Goal: Navigation & Orientation: Find specific page/section

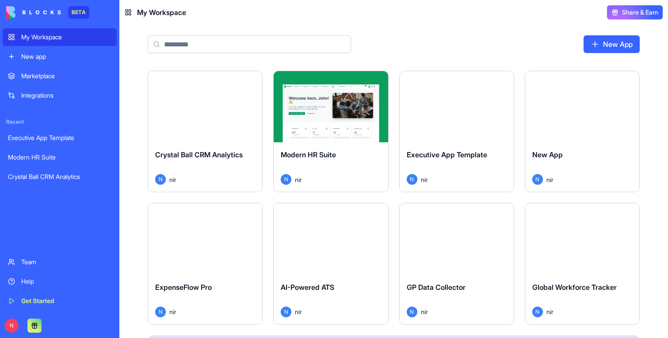
click at [225, 136] on div "Launch" at bounding box center [205, 106] width 114 height 71
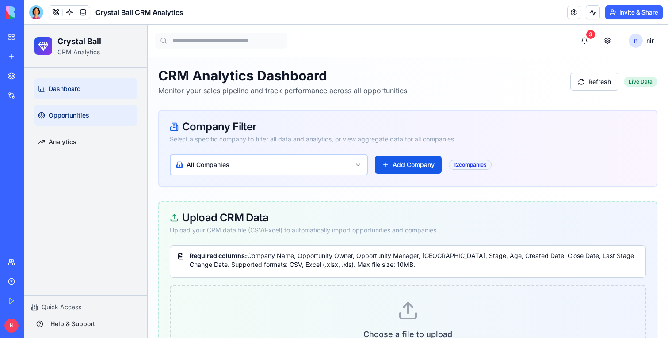
click at [96, 115] on link "Opportunities" at bounding box center [85, 115] width 102 height 21
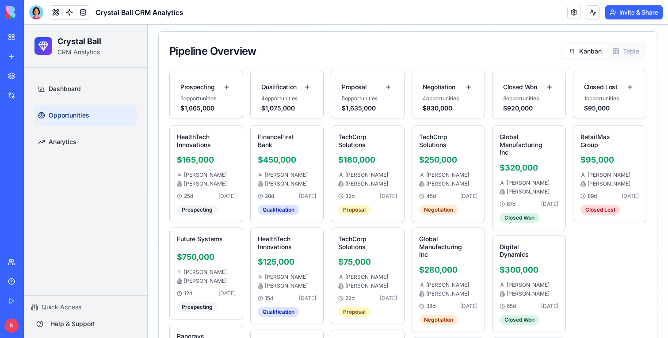
scroll to position [281, 0]
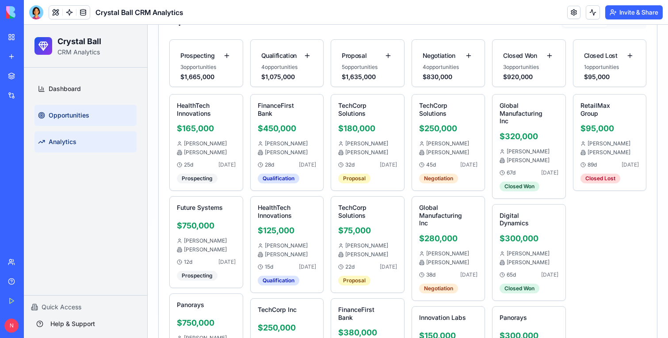
click at [88, 138] on link "Analytics" at bounding box center [85, 141] width 102 height 21
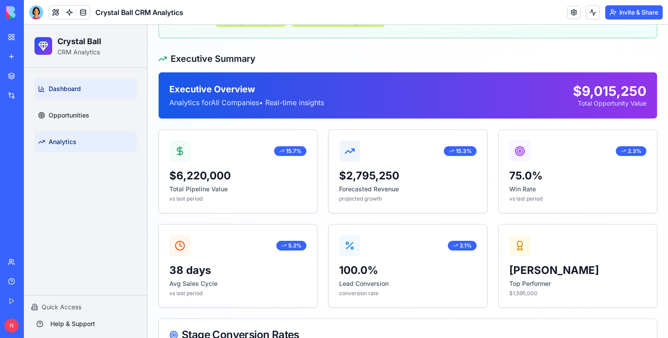
click at [88, 92] on link "Dashboard" at bounding box center [85, 88] width 102 height 21
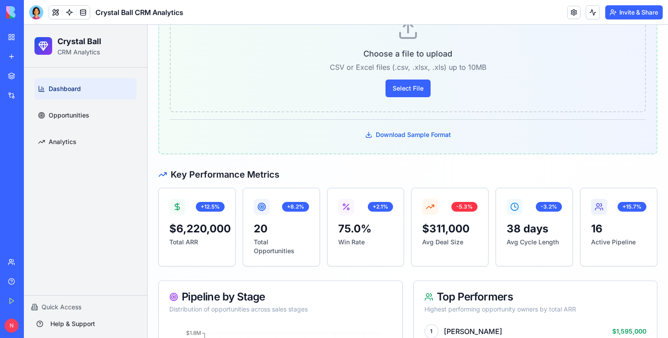
click at [17, 35] on link "My Workspace" at bounding box center [20, 37] width 35 height 18
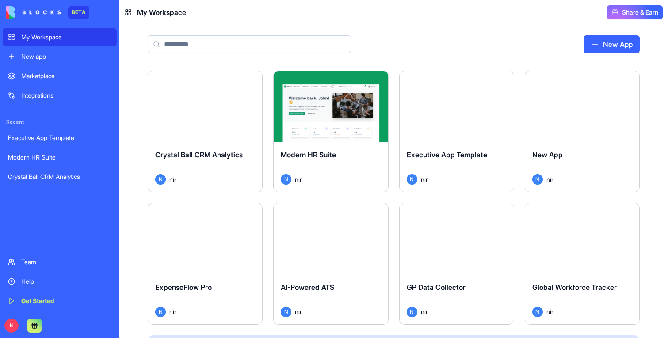
click at [453, 276] on div "GP Data Collector N nir" at bounding box center [457, 300] width 114 height 50
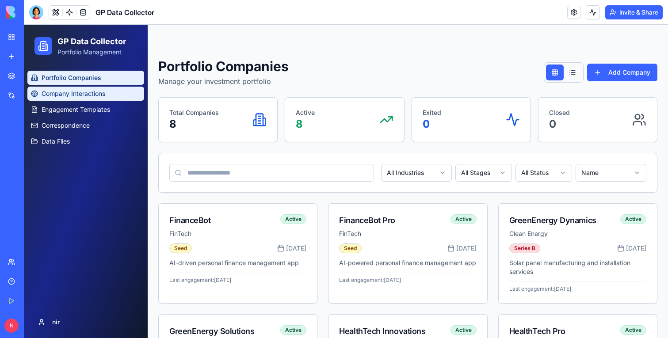
click at [66, 97] on span "Company Interactions" at bounding box center [74, 93] width 64 height 9
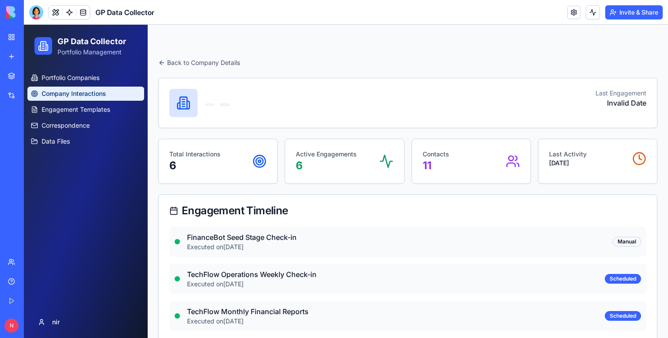
scroll to position [69, 0]
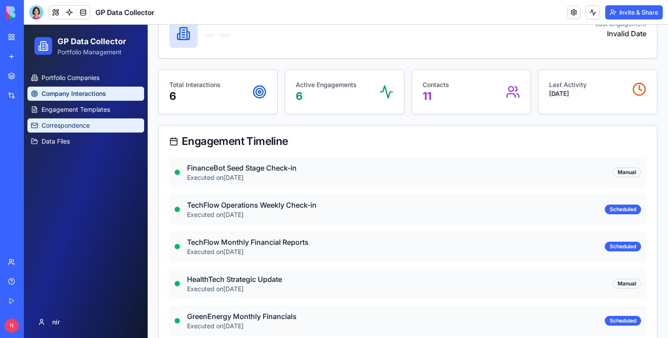
click at [123, 121] on link "Correspondence" at bounding box center [85, 125] width 117 height 14
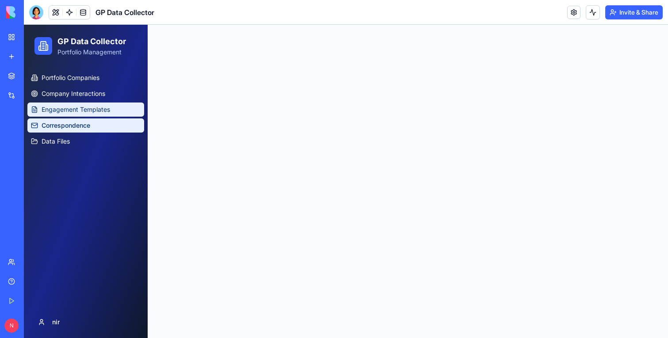
click at [99, 110] on span "Engagement Templates" at bounding box center [76, 109] width 69 height 9
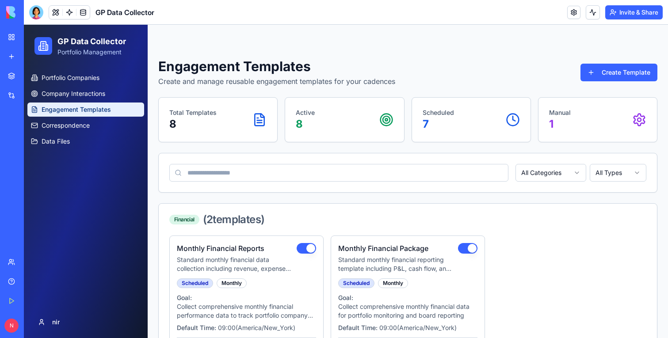
click at [12, 31] on link "My Workspace" at bounding box center [20, 37] width 35 height 18
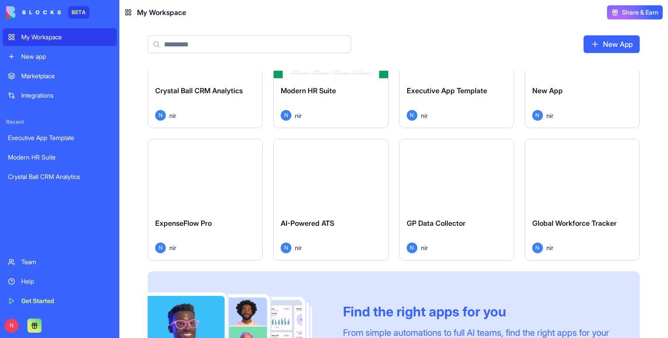
scroll to position [75, 0]
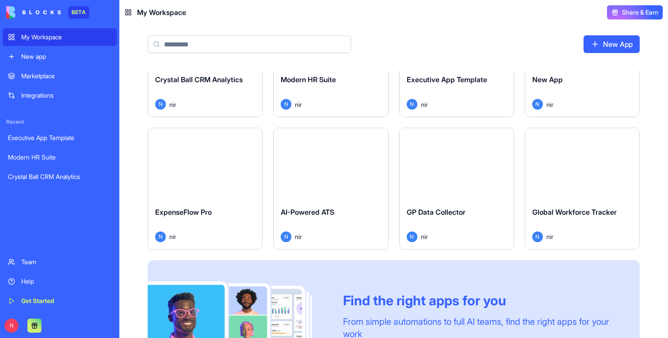
click at [460, 88] on div "Executive App Template" at bounding box center [457, 86] width 100 height 25
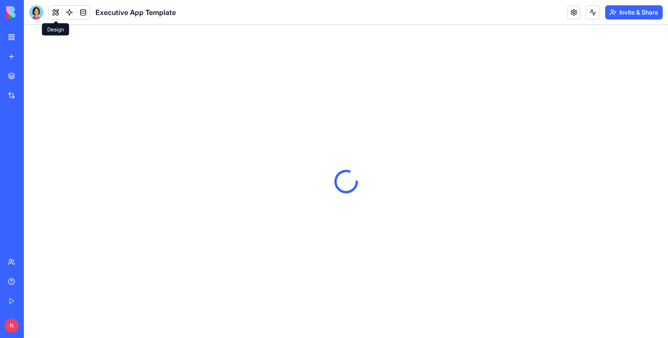
click at [54, 15] on button at bounding box center [55, 12] width 13 height 13
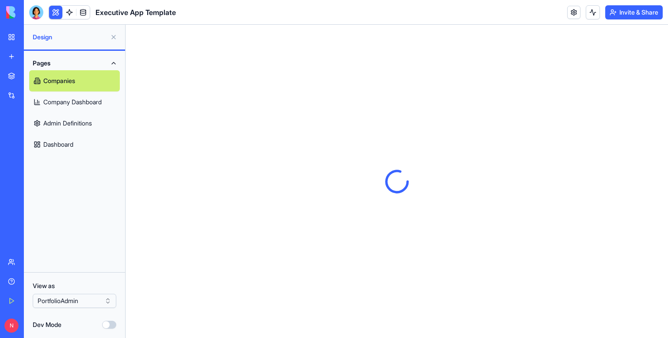
click at [54, 15] on button at bounding box center [55, 12] width 13 height 13
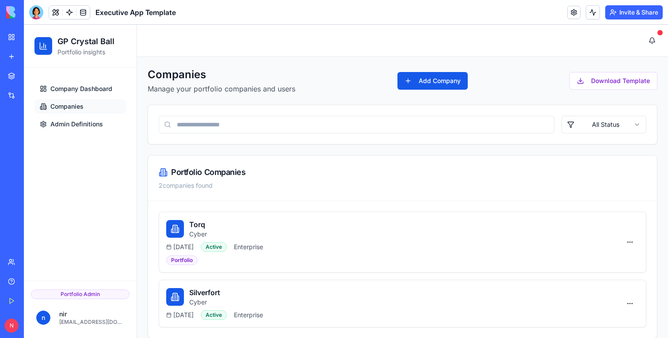
click at [67, 101] on link "Companies" at bounding box center [80, 106] width 92 height 14
click at [69, 85] on span "Company Dashboard" at bounding box center [81, 88] width 62 height 9
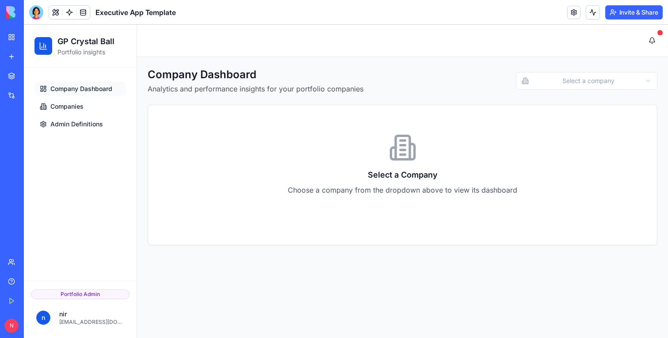
drag, startPoint x: 588, startPoint y: 61, endPoint x: 588, endPoint y: 69, distance: 8.0
click at [588, 61] on div "Company Dashboard Analytics and performance insights for your portfolio compani…" at bounding box center [402, 156] width 531 height 199
click at [587, 72] on html "GP Crystal Ball Portfolio insights Company Dashboard Companies Admin Definition…" at bounding box center [346, 181] width 644 height 313
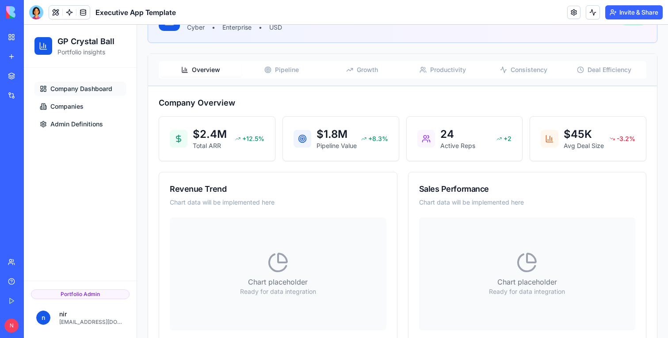
scroll to position [103, 0]
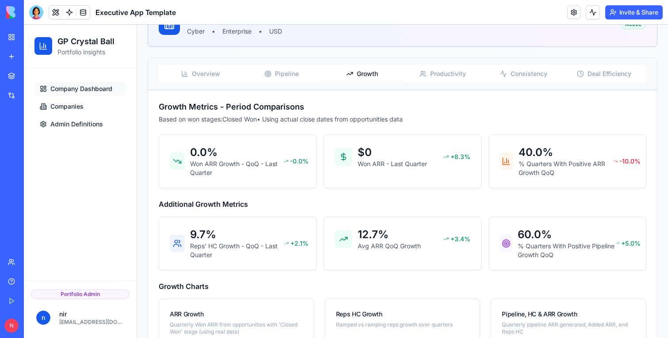
click at [374, 71] on span "Growth" at bounding box center [367, 73] width 21 height 9
click at [304, 69] on button "Pipeline" at bounding box center [281, 74] width 81 height 14
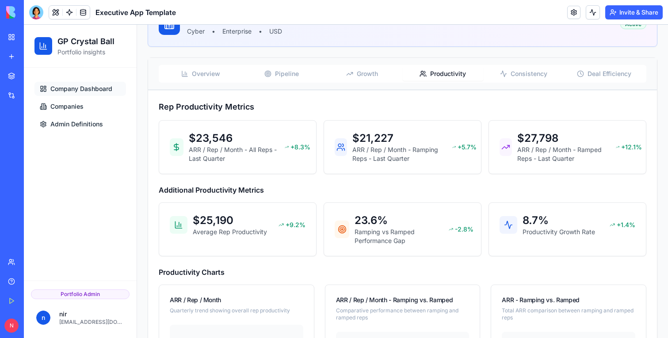
click at [428, 72] on button "Productivity" at bounding box center [443, 74] width 81 height 14
click at [314, 66] on div "Overview Pipeline Growth Productivity Consistency Deal Efficiency" at bounding box center [403, 74] width 488 height 18
click at [314, 77] on button "Pipeline" at bounding box center [281, 74] width 81 height 14
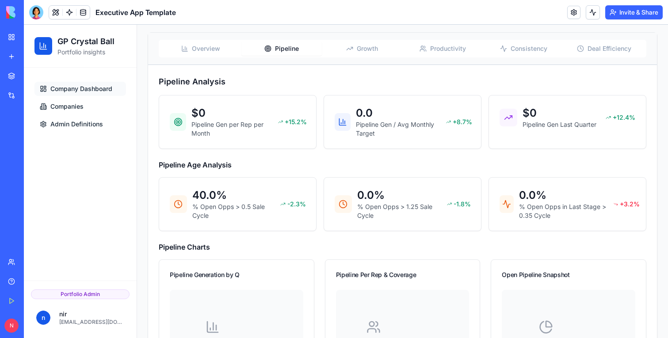
scroll to position [122, 0]
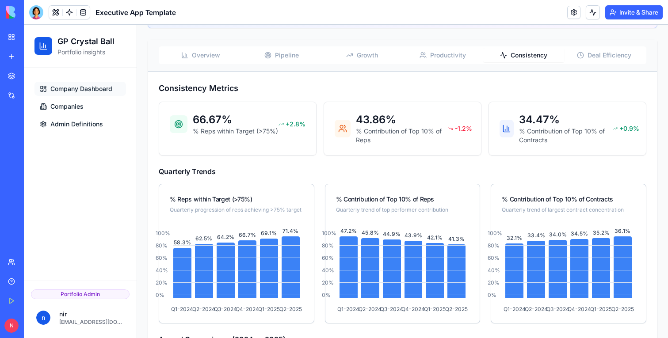
click at [523, 59] on span "Consistency" at bounding box center [529, 55] width 37 height 9
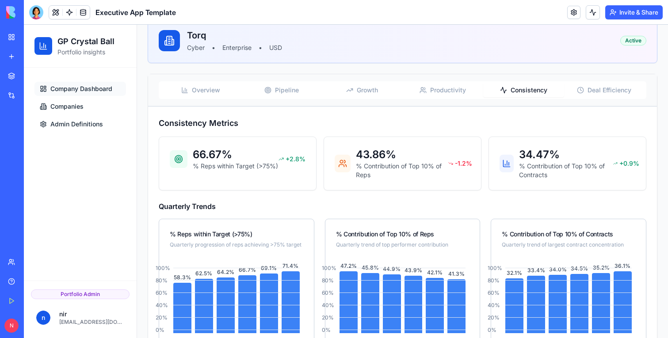
scroll to position [42, 0]
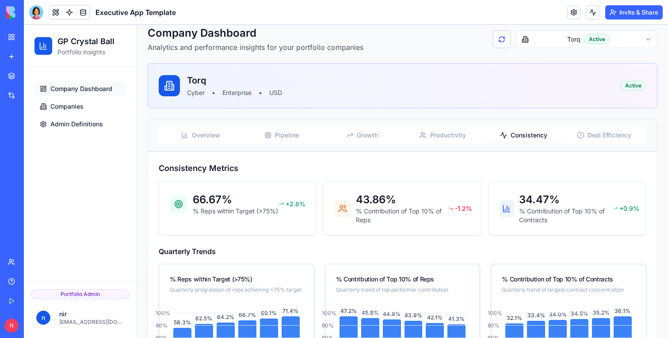
click at [4, 329] on div "N" at bounding box center [12, 325] width 19 height 25
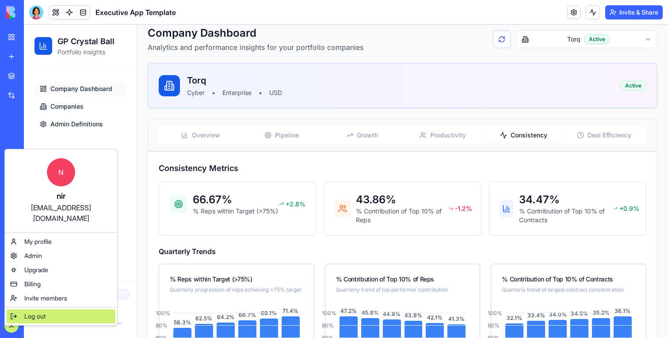
click at [31, 312] on span "Log out" at bounding box center [34, 316] width 21 height 9
